Goal: Book appointment/travel/reservation

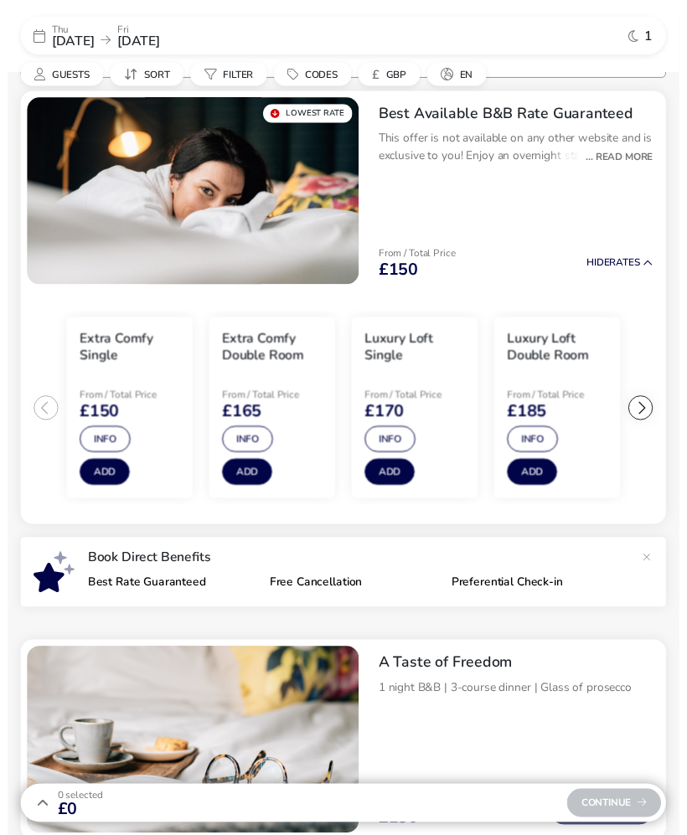
scroll to position [155, 0]
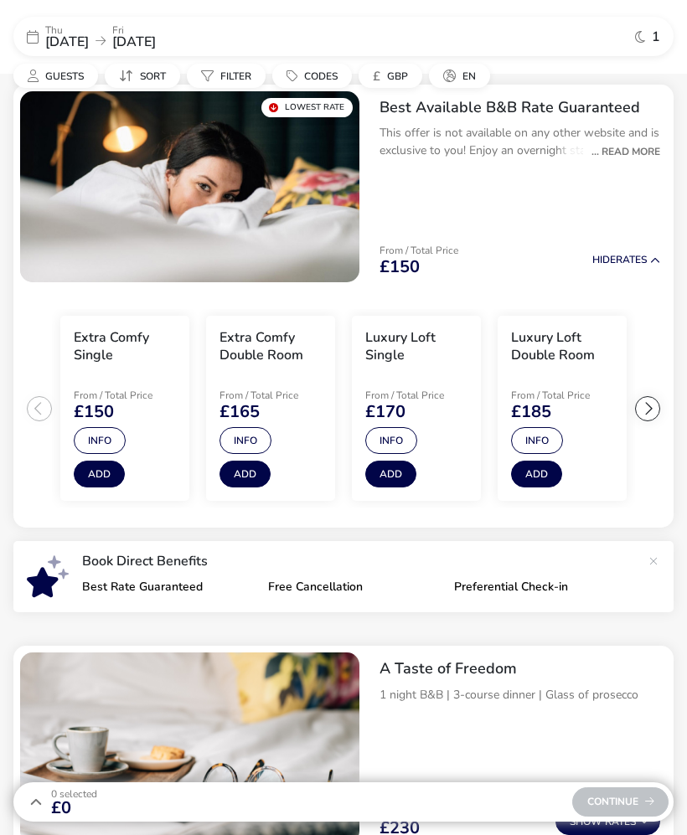
click at [653, 151] on div "... Read More" at bounding box center [621, 151] width 77 height 15
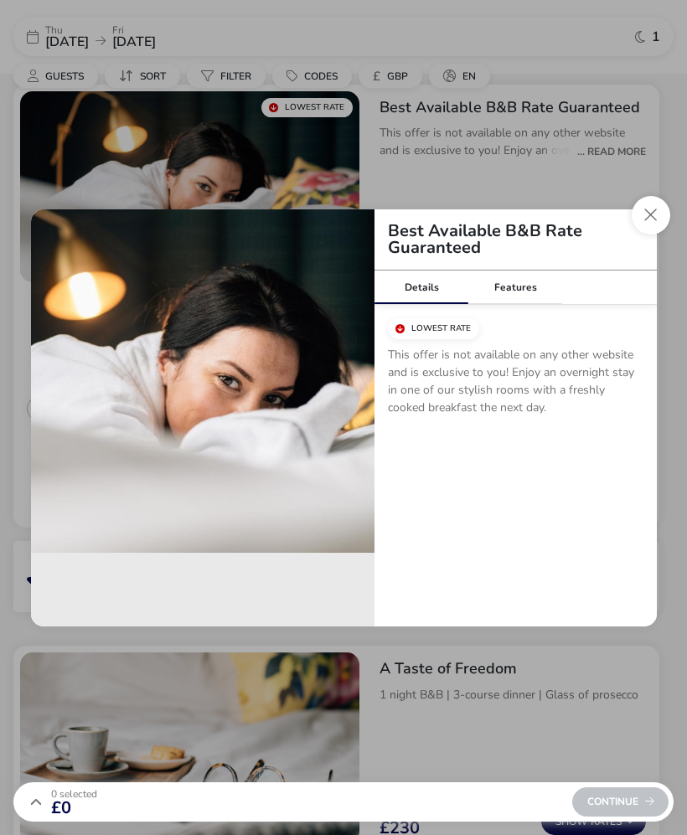
click at [656, 223] on button "Close modal" at bounding box center [651, 215] width 39 height 39
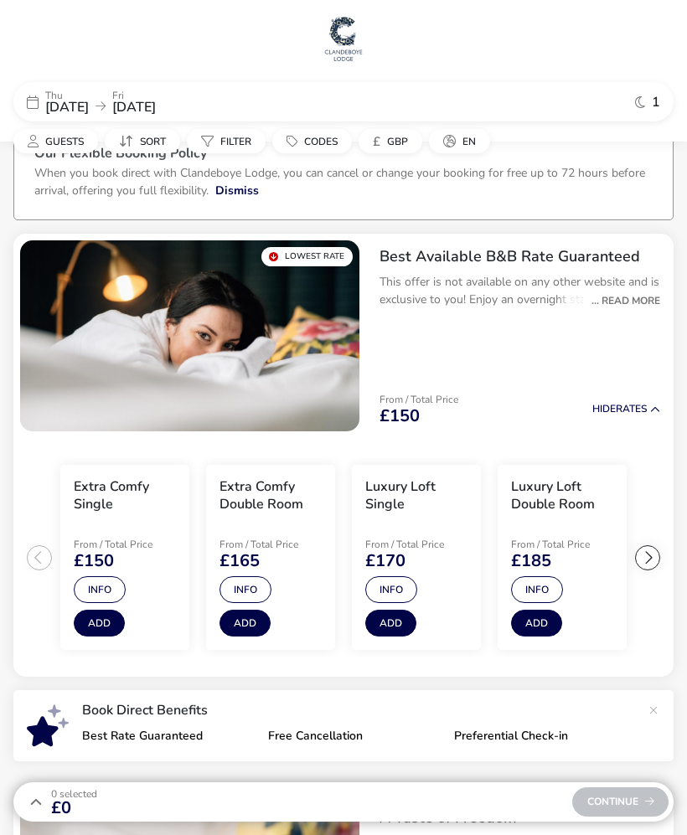
scroll to position [0, 0]
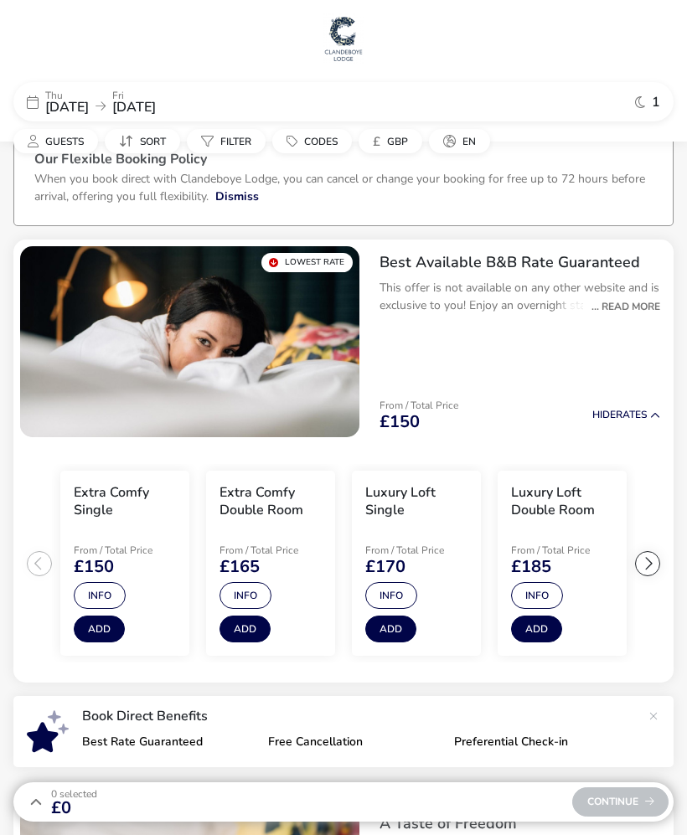
click at [648, 309] on div "... Read More" at bounding box center [621, 306] width 77 height 15
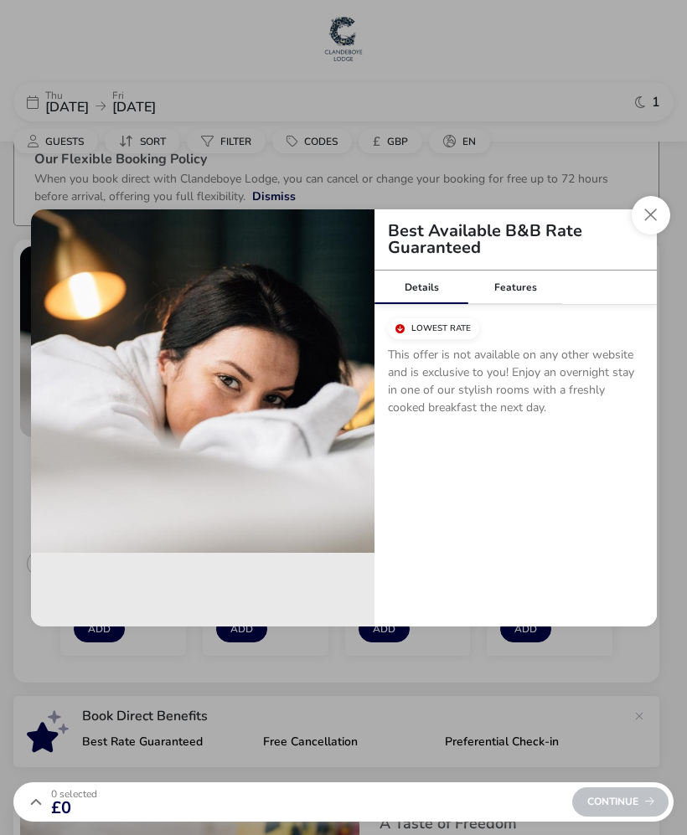
click at [665, 218] on button "Close modal" at bounding box center [651, 215] width 39 height 39
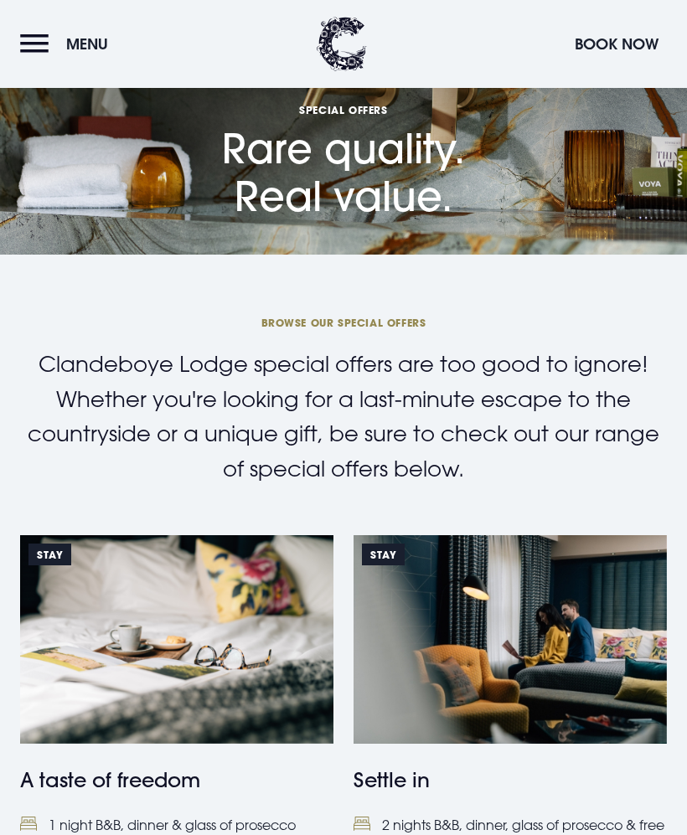
click at [595, 210] on section "Special Offers Rare quality. Real value." at bounding box center [343, 127] width 687 height 255
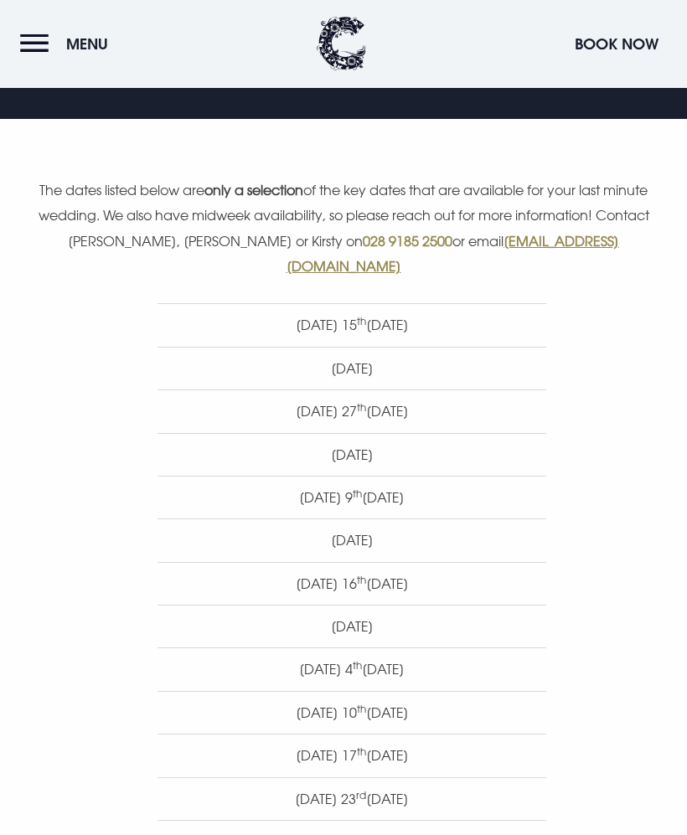
scroll to position [616, 0]
click at [438, 302] on li "Saturday 15 th November 2025" at bounding box center [351, 323] width 389 height 43
click at [415, 302] on li "Saturday 15 th November 2025" at bounding box center [351, 323] width 389 height 43
click at [240, 302] on li "Saturday 15 th November 2025" at bounding box center [351, 323] width 389 height 43
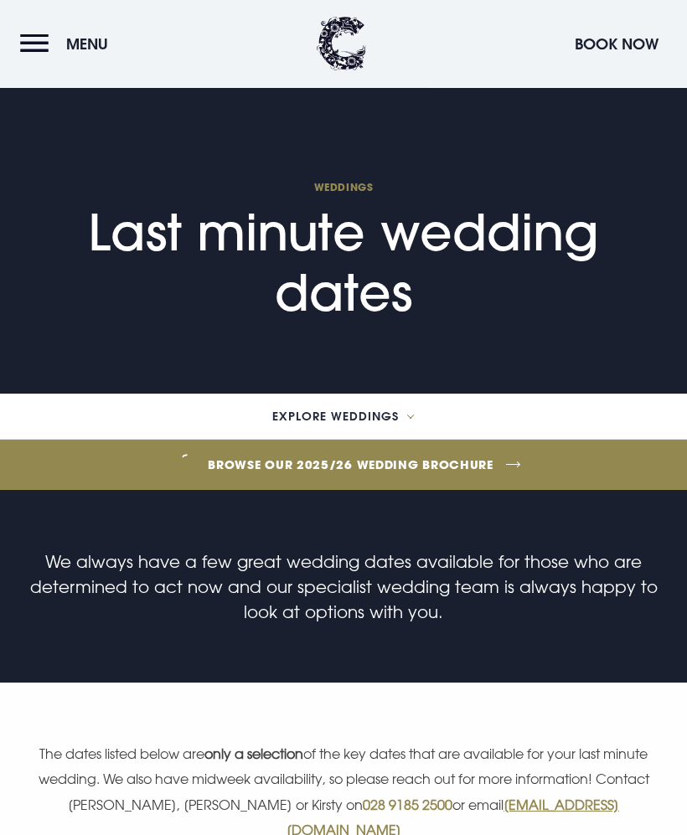
scroll to position [38, 0]
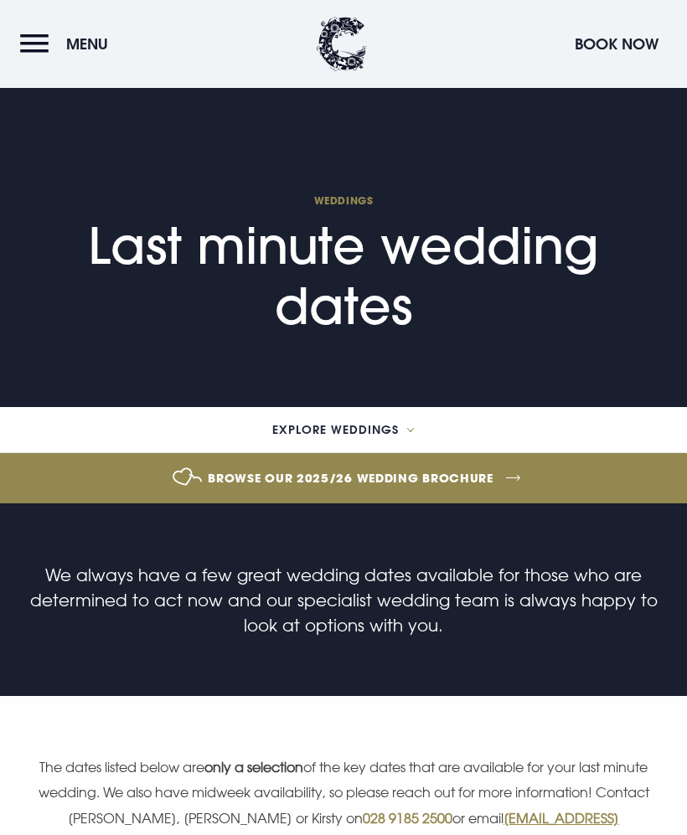
click at [105, 482] on link "Browse our 2025/26 wedding brochure" at bounding box center [350, 477] width 1659 height 63
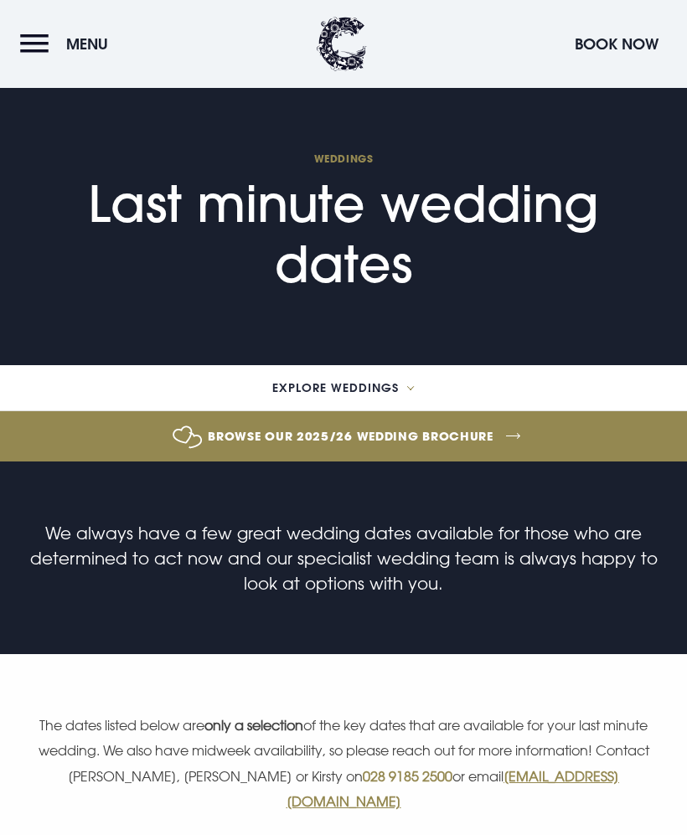
scroll to position [79, 0]
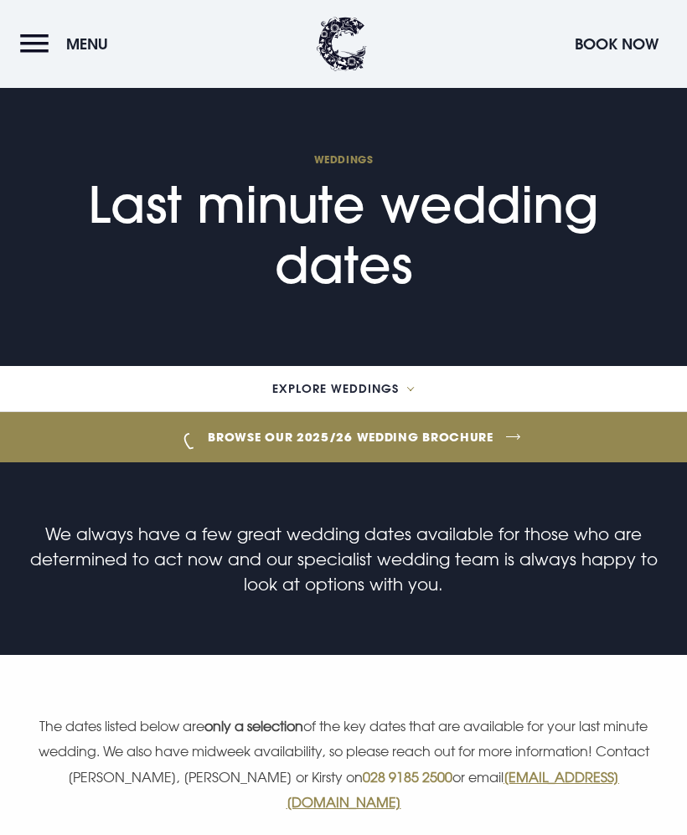
click at [53, 442] on link "Browse our 2025/26 wedding brochure" at bounding box center [350, 436] width 1659 height 63
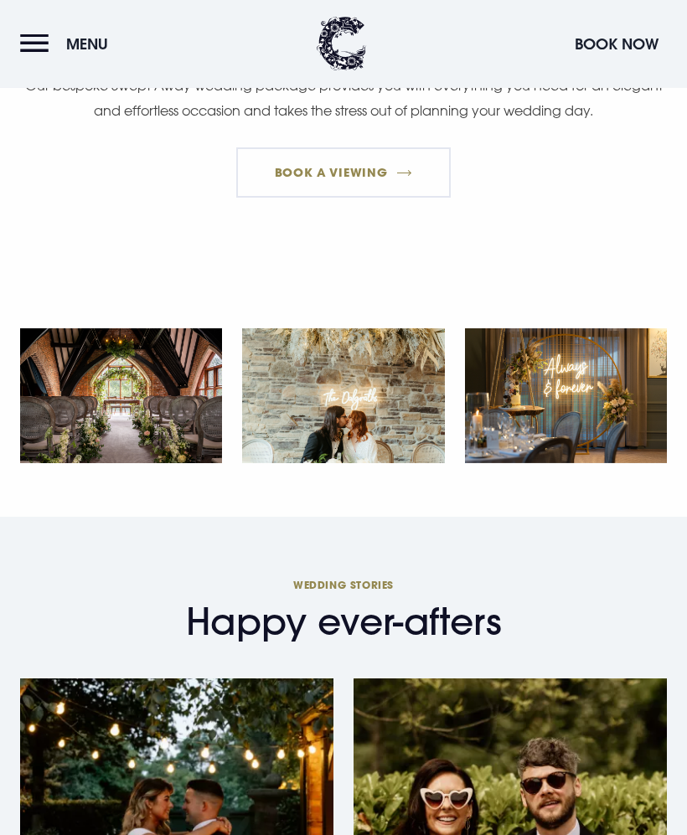
scroll to position [1595, 0]
